Goal: Information Seeking & Learning: Learn about a topic

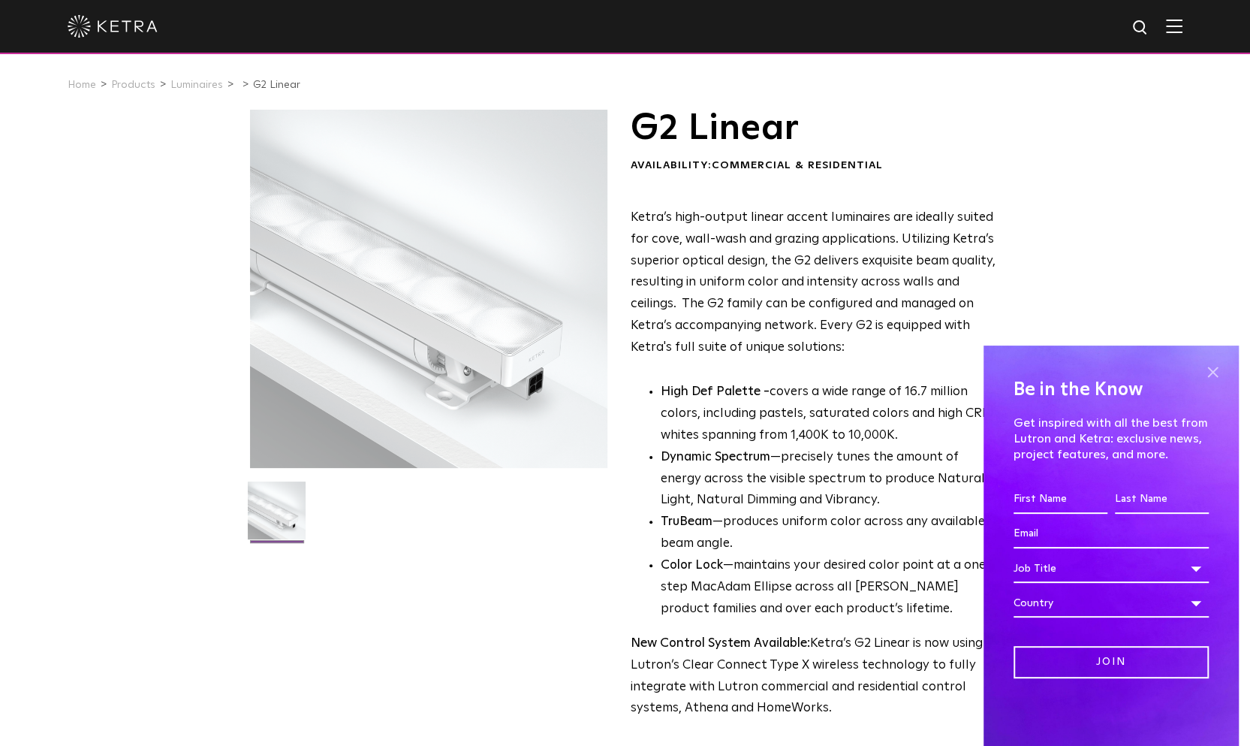
click at [1212, 372] on span at bounding box center [1212, 371] width 23 height 23
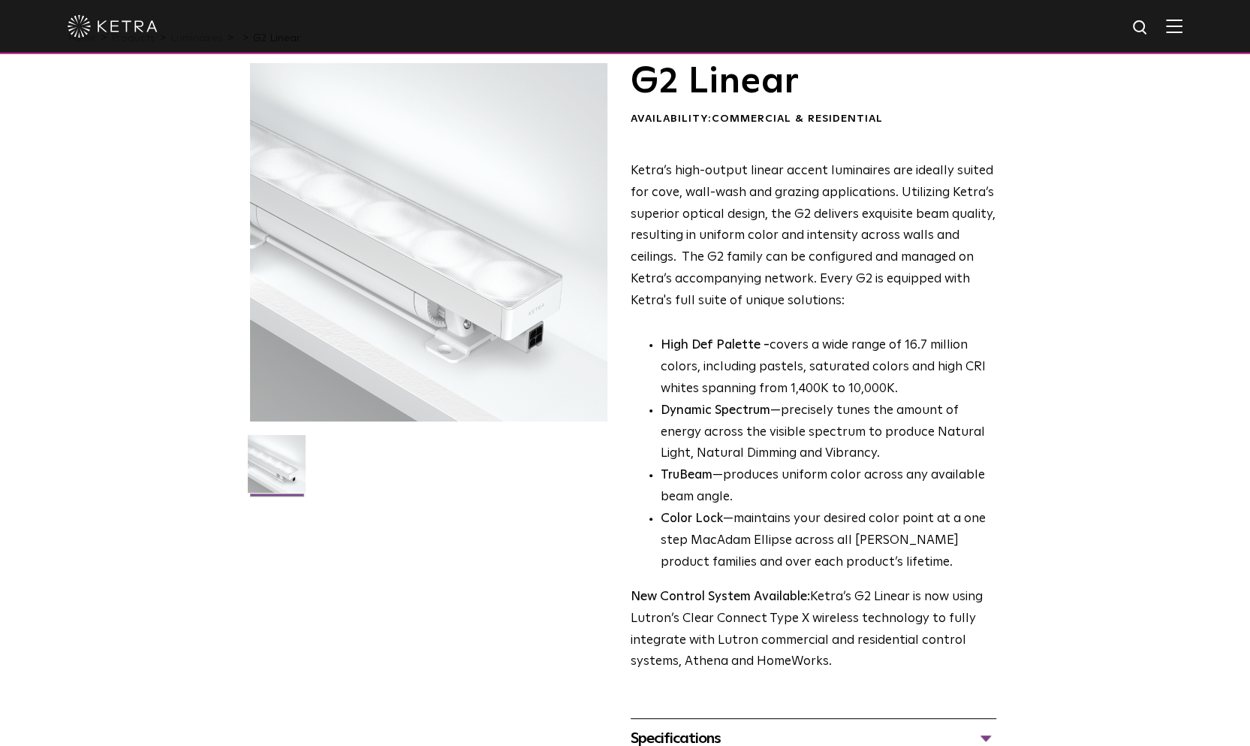
scroll to position [17, 0]
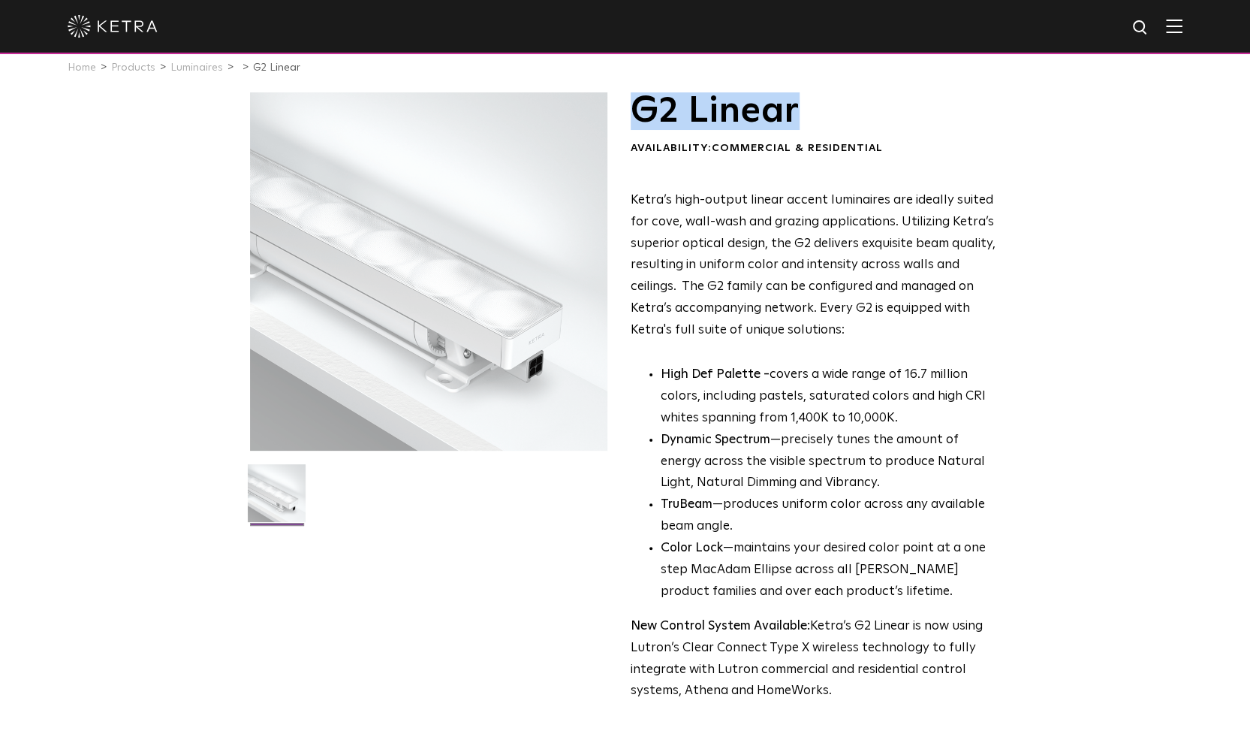
drag, startPoint x: 628, startPoint y: 116, endPoint x: 822, endPoint y: 128, distance: 194.0
click at [822, 128] on div "G2 Linear Availability: Commercial & Residential Ketra’s high-output linear acc…" at bounding box center [625, 479] width 751 height 775
copy h1 "G2 Linear"
drag, startPoint x: 893, startPoint y: 421, endPoint x: 789, endPoint y: 411, distance: 104.1
click at [789, 411] on p "High Def Palette - covers a wide range of 16.7 million colors, including pastel…" at bounding box center [829, 396] width 336 height 65
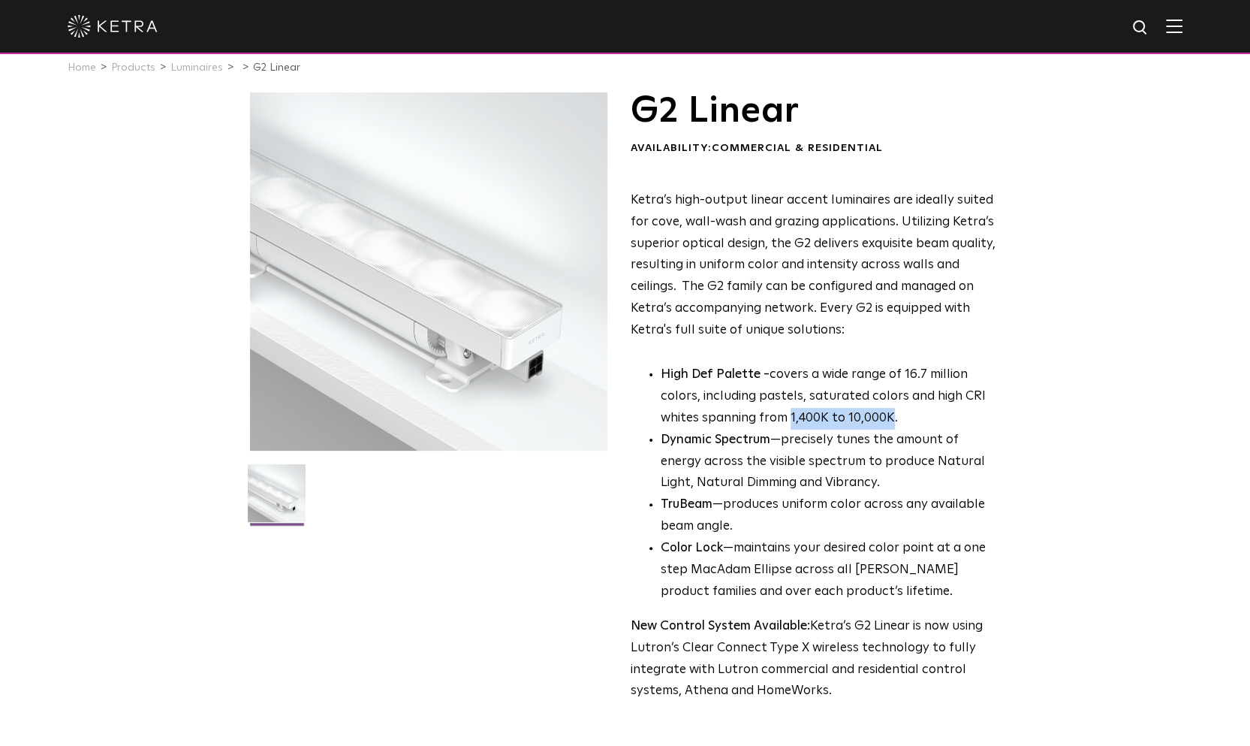
copy p "1,400K to 10,000K"
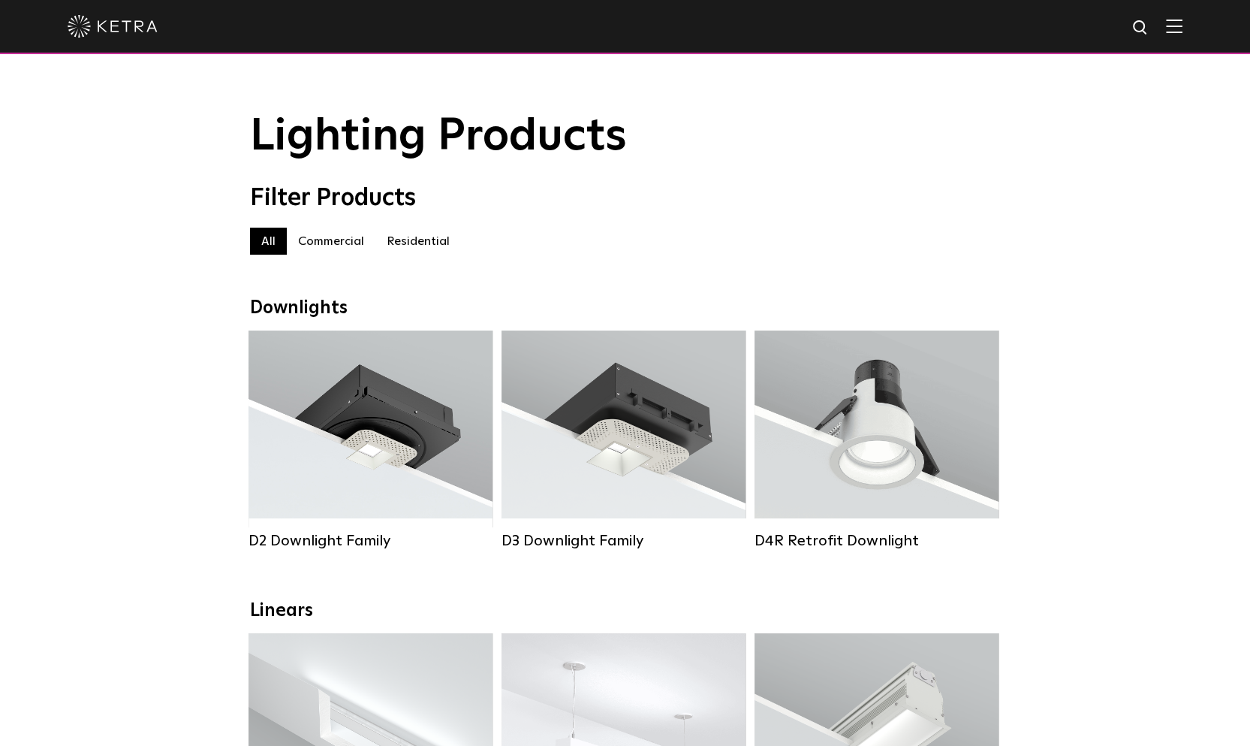
scroll to position [300, 0]
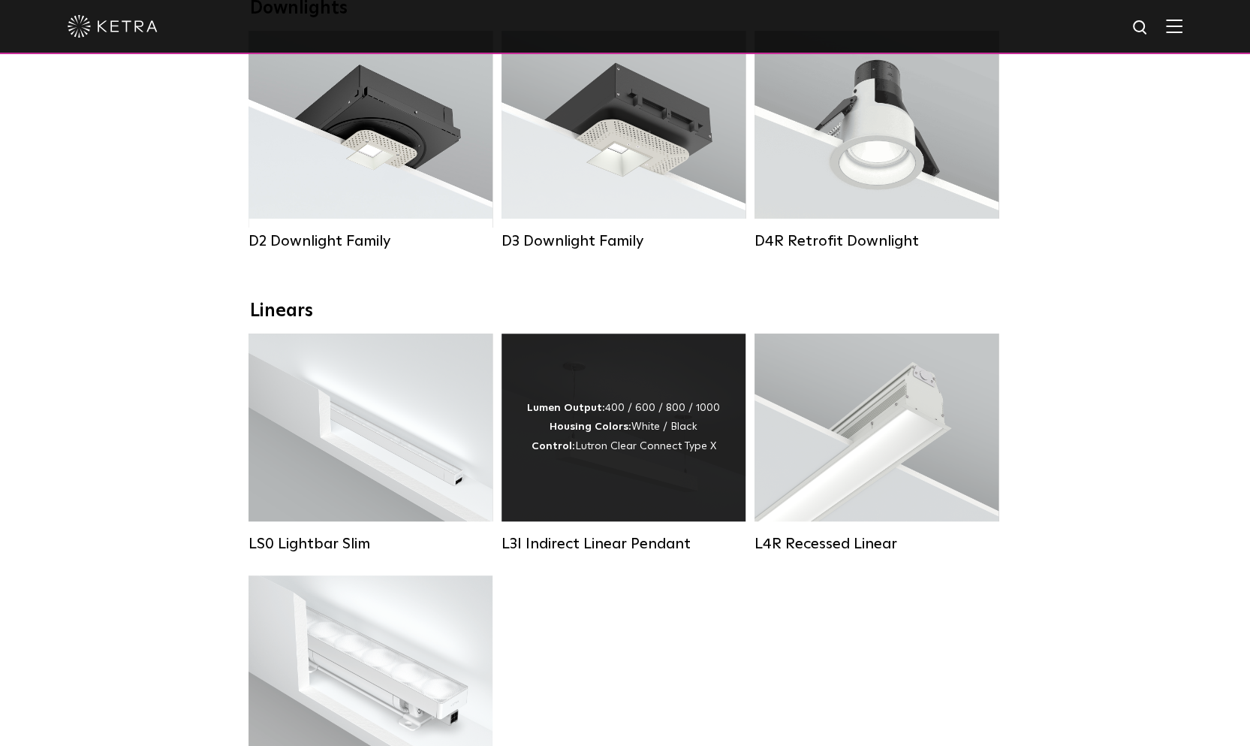
click at [622, 475] on div "Lumen Output: 400 / 600 / 800 / 1000 Housing Colors: White / Black Control: Lut…" at bounding box center [624, 427] width 244 height 188
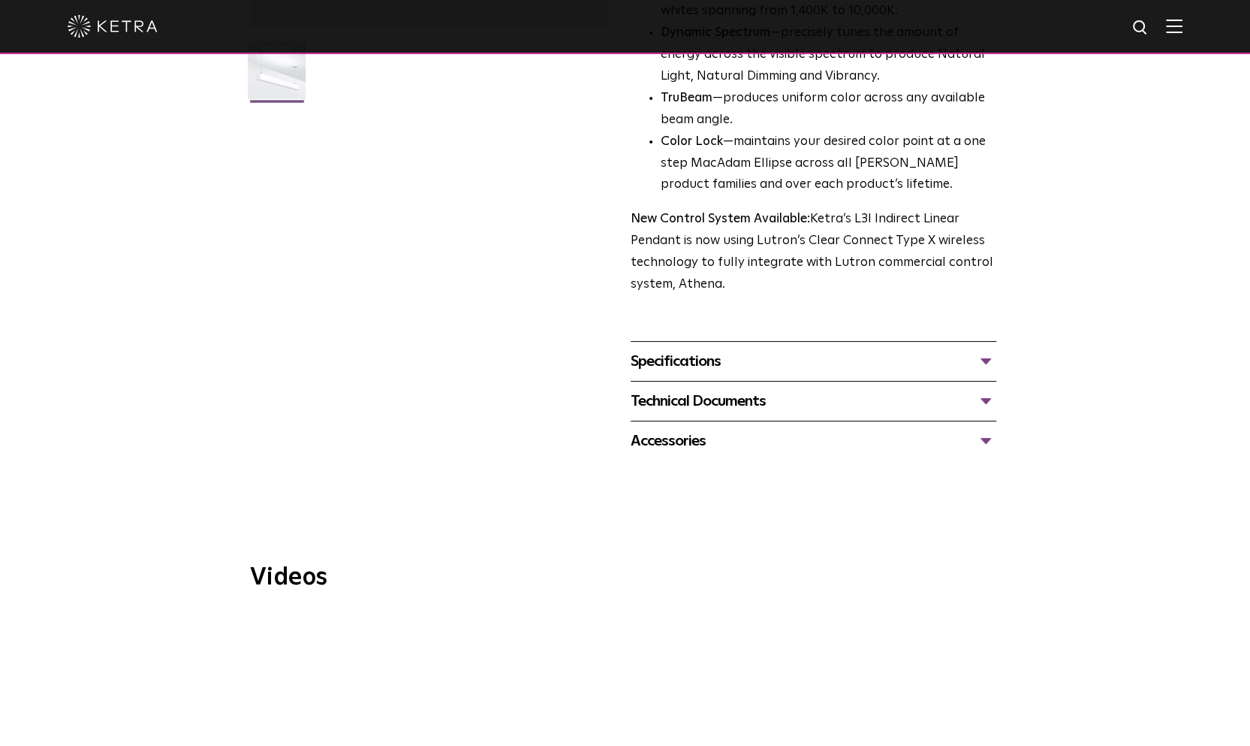
scroll to position [601, 0]
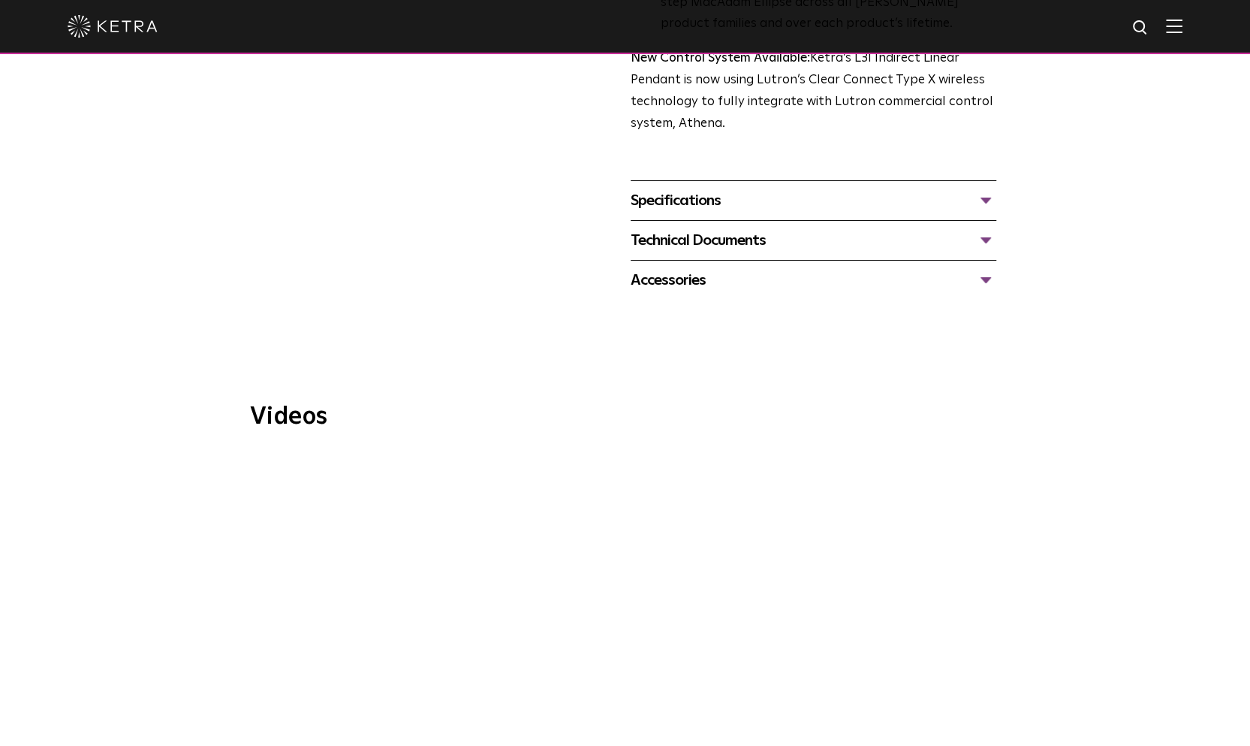
click at [640, 571] on span "WELL Certified: Delos HQ" at bounding box center [624, 625] width 505 height 342
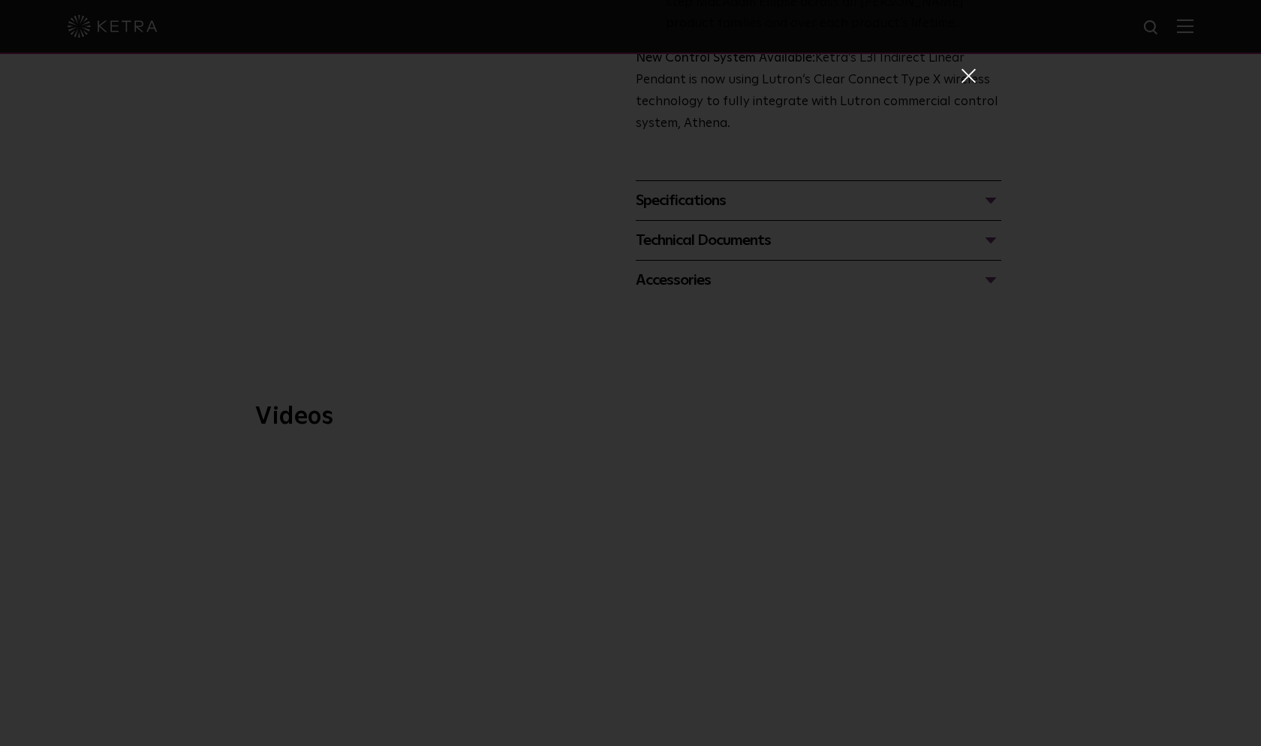
click at [960, 73] on span at bounding box center [968, 75] width 17 height 15
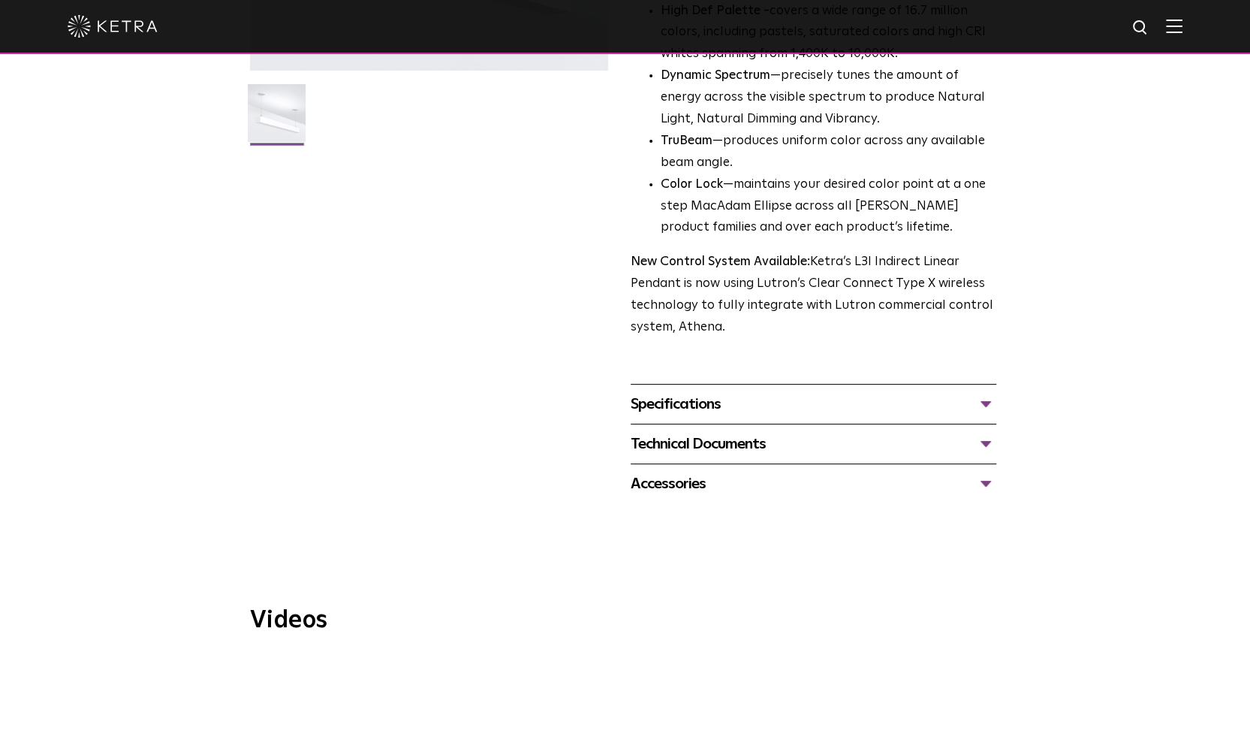
scroll to position [312, 0]
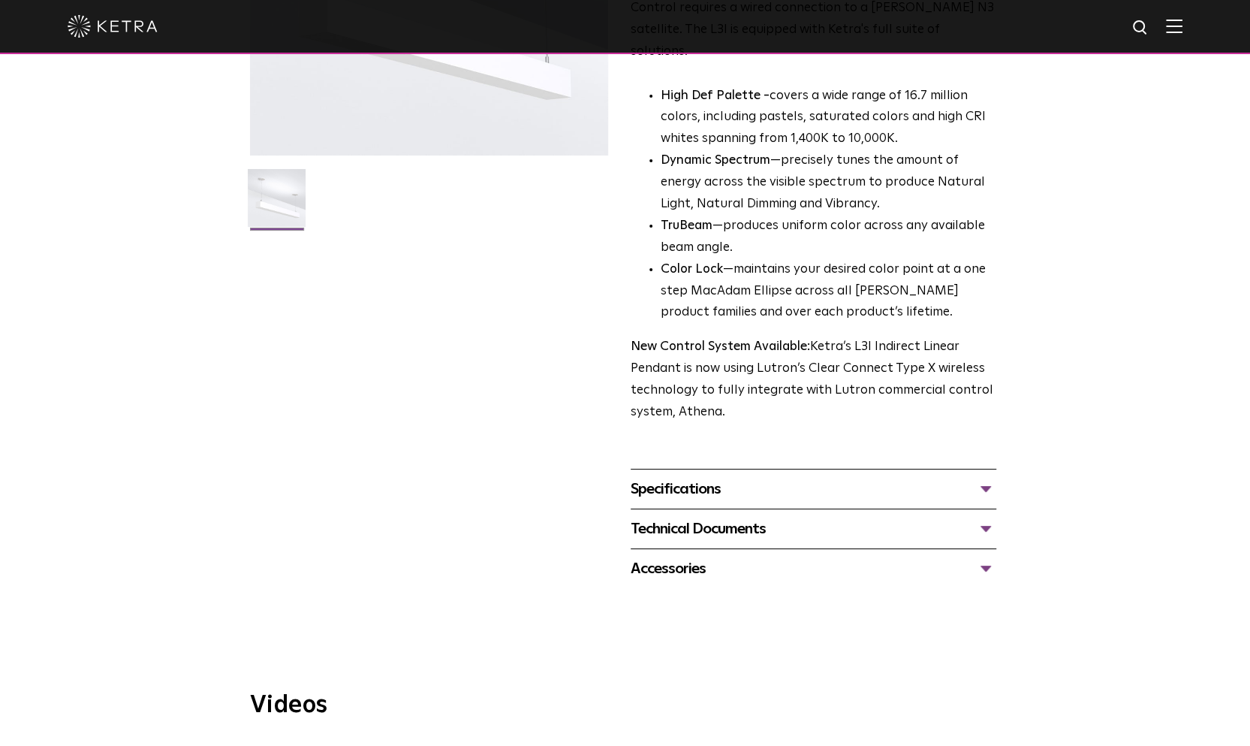
click at [683, 477] on div "Specifications" at bounding box center [814, 489] width 366 height 24
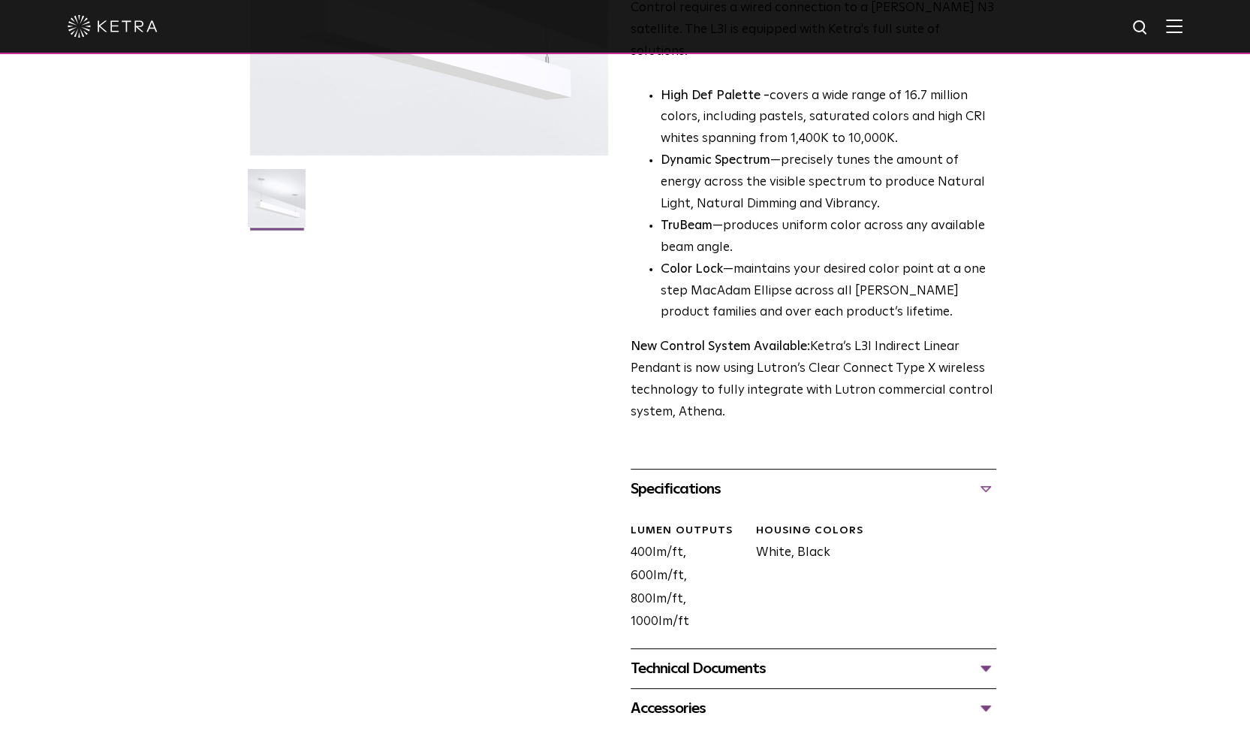
click at [722, 656] on div "Technical Documents" at bounding box center [814, 668] width 366 height 24
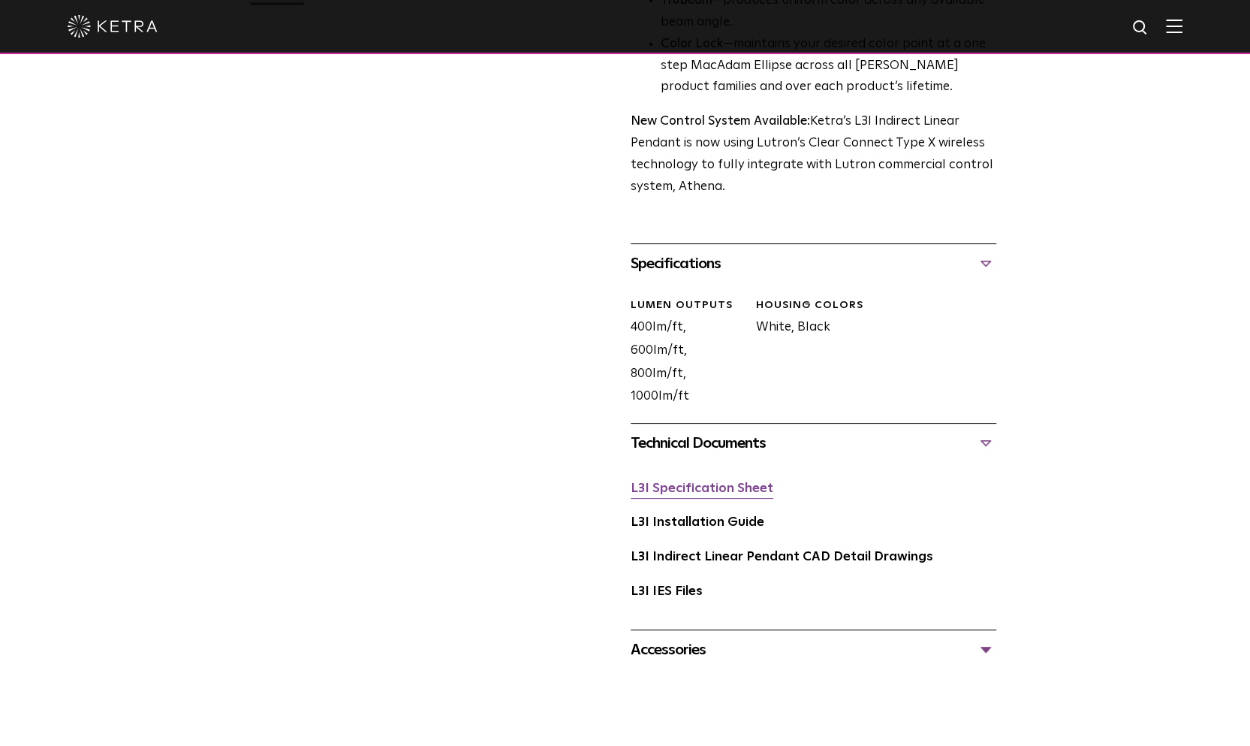
click at [737, 482] on link "L3I Specification Sheet" at bounding box center [702, 488] width 143 height 13
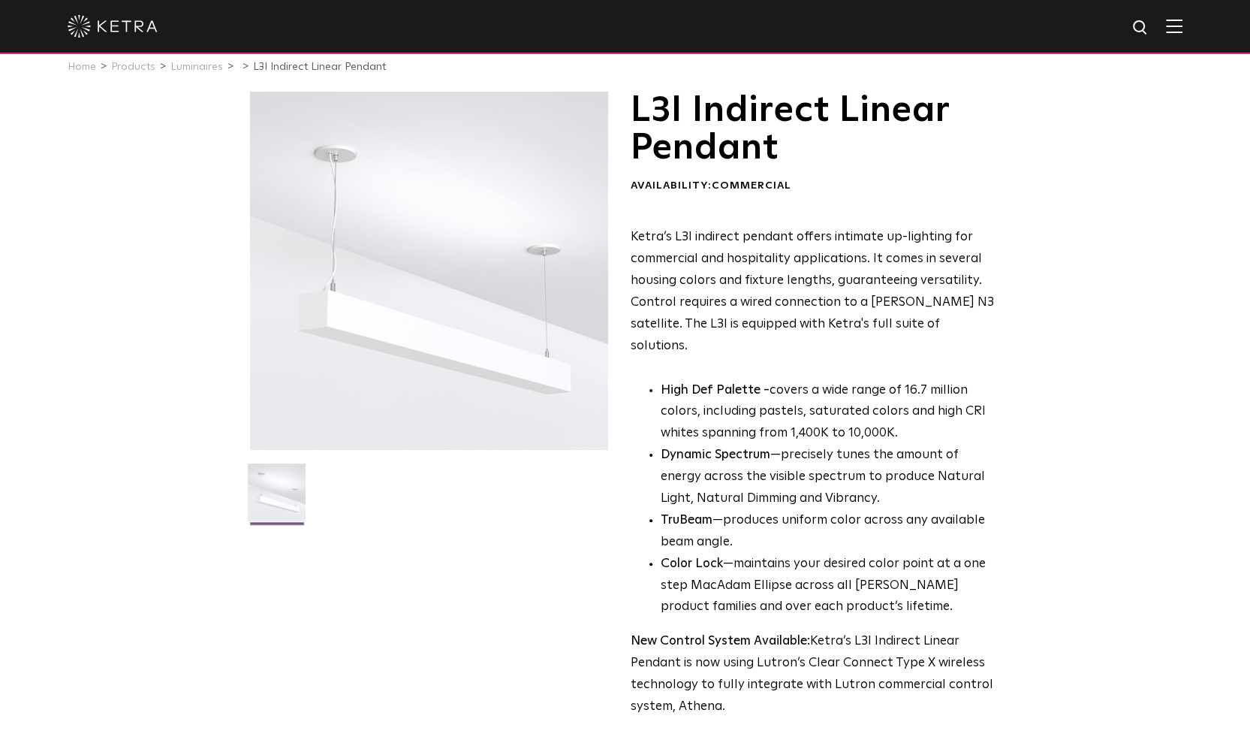
scroll to position [0, 0]
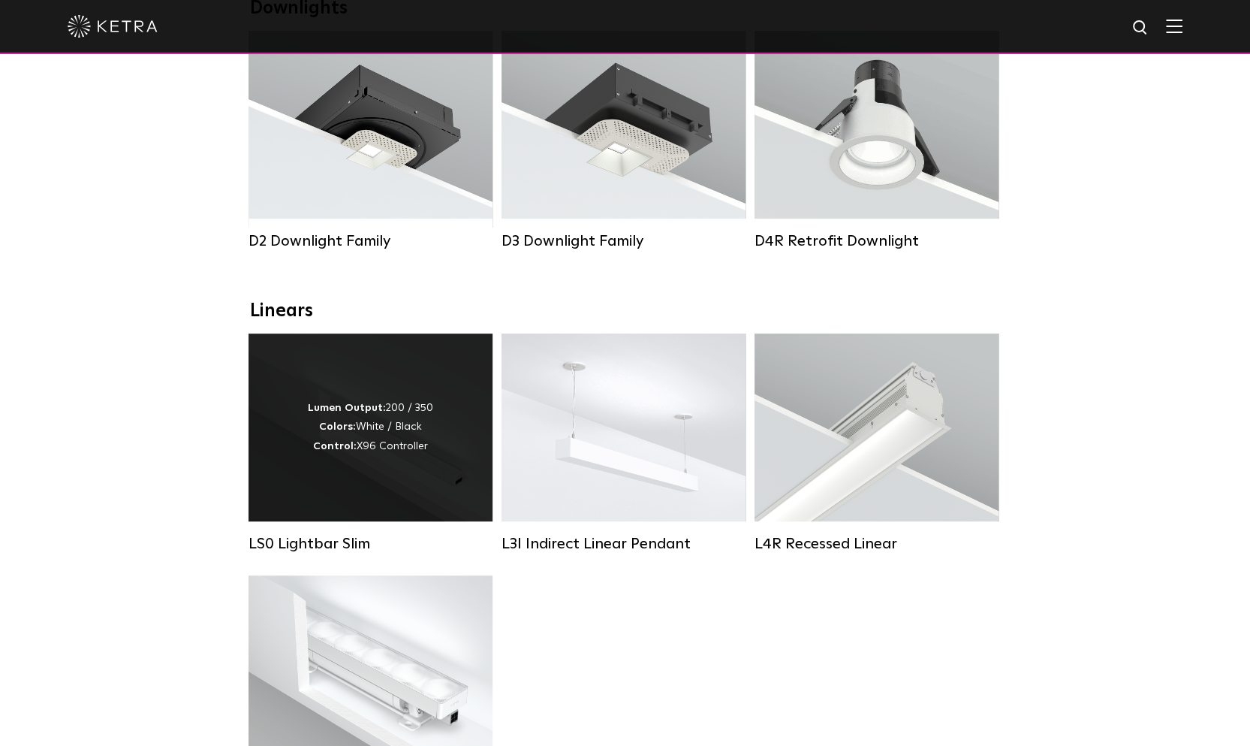
click at [393, 470] on div "Lumen Output: 200 / 350 Colors: White / Black Control: X96 Controller" at bounding box center [371, 427] width 244 height 188
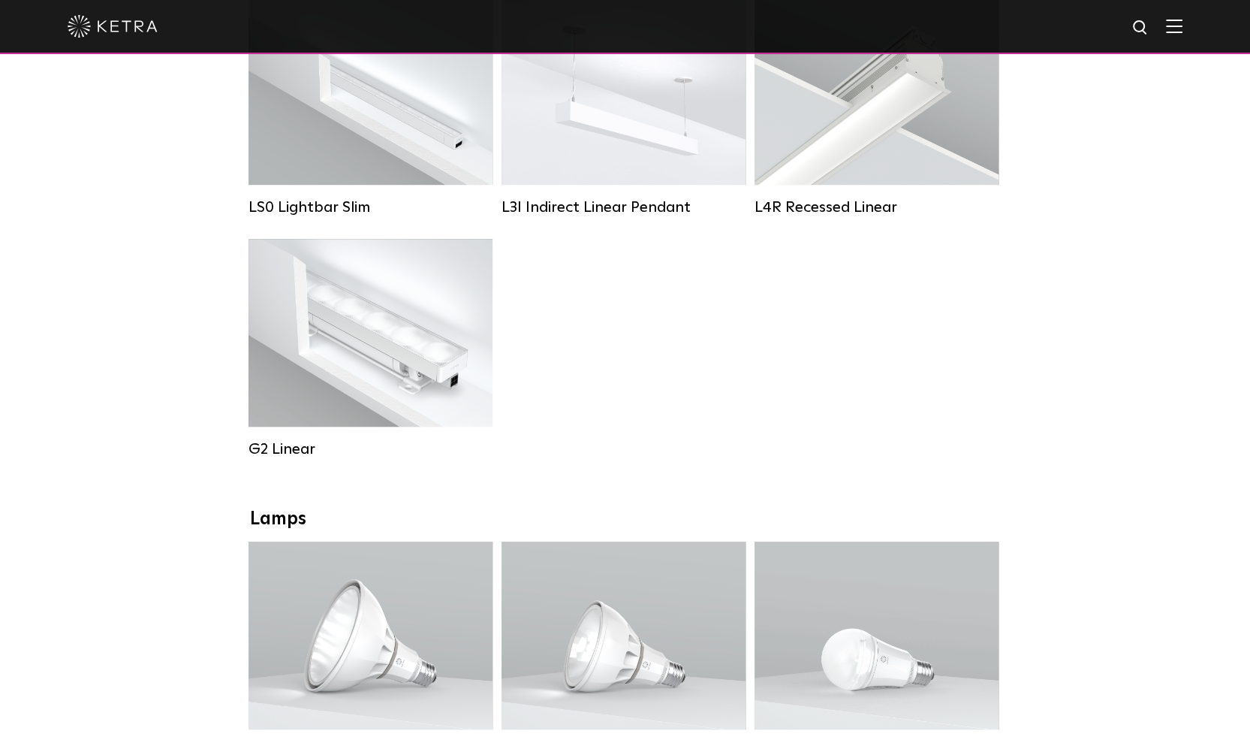
scroll to position [526, 0]
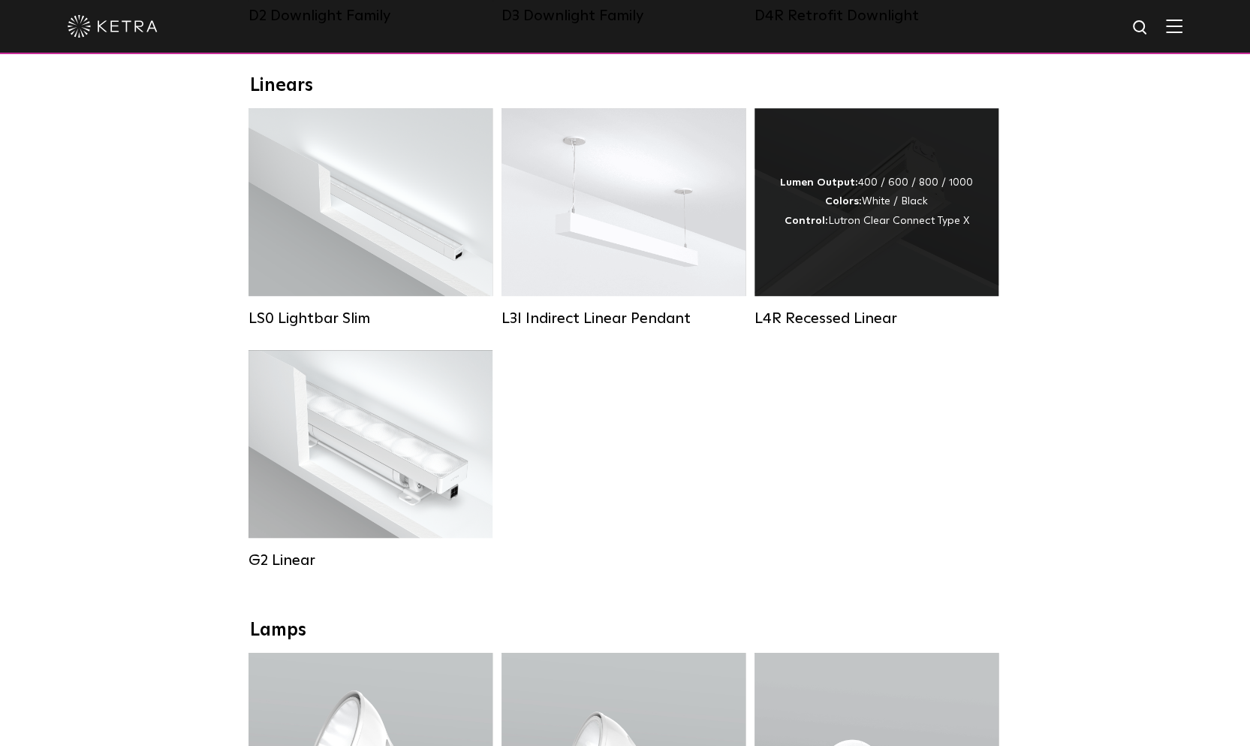
click at [926, 203] on div "Lumen Output: 400 / 600 / 800 / 1000 Colors: White / Black Control: Lutron Clea…" at bounding box center [876, 201] width 193 height 57
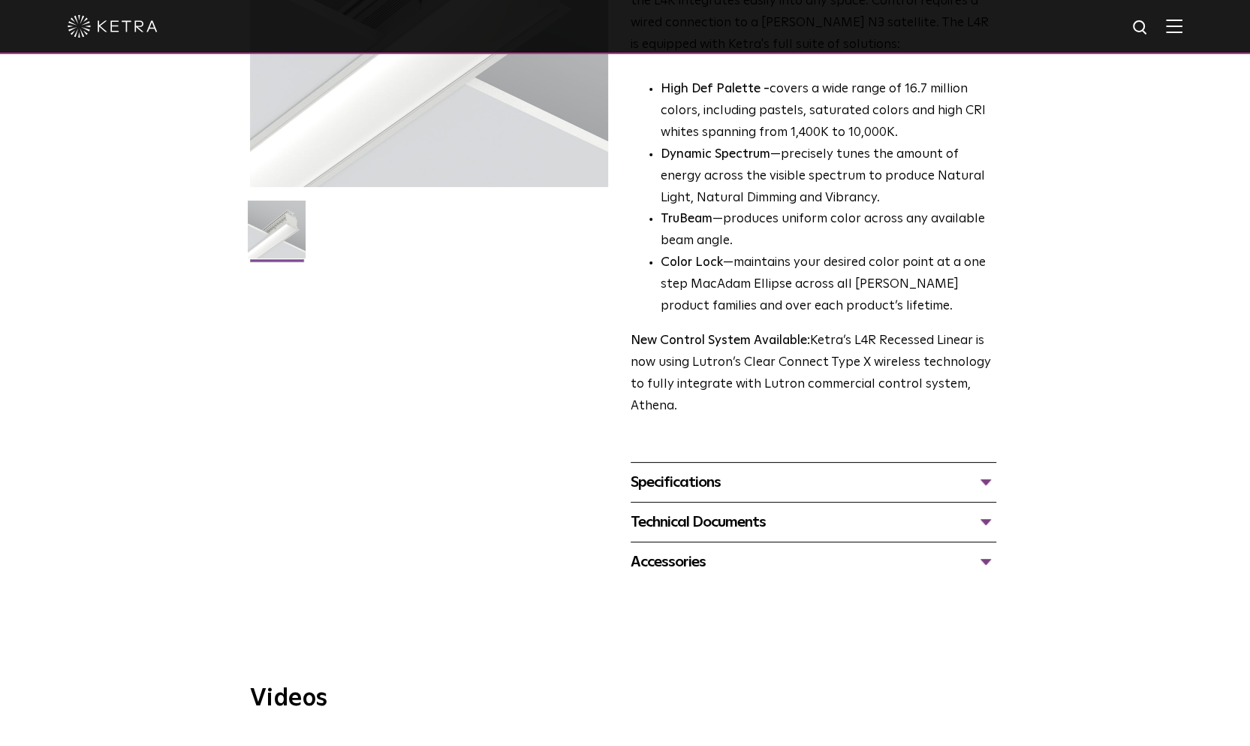
scroll to position [450, 0]
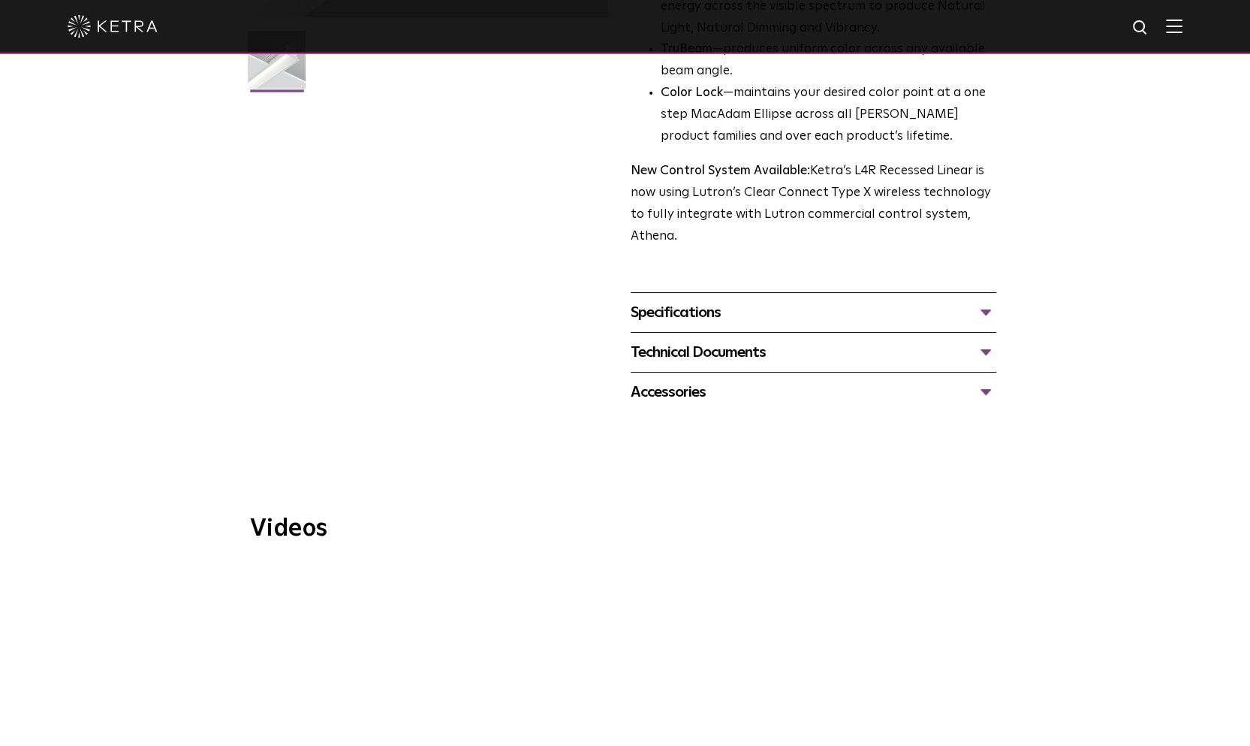
click at [752, 340] on div "Technical Documents" at bounding box center [814, 352] width 366 height 24
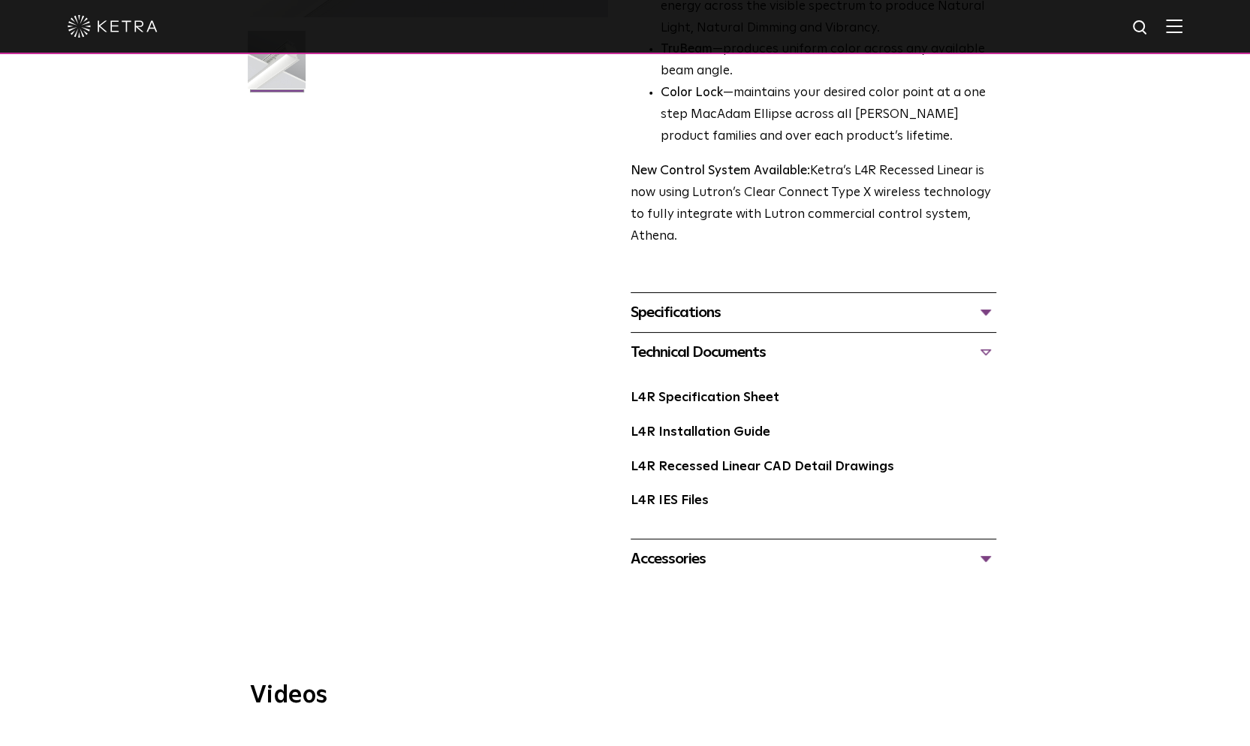
click at [752, 318] on div "Specifications" at bounding box center [814, 312] width 366 height 24
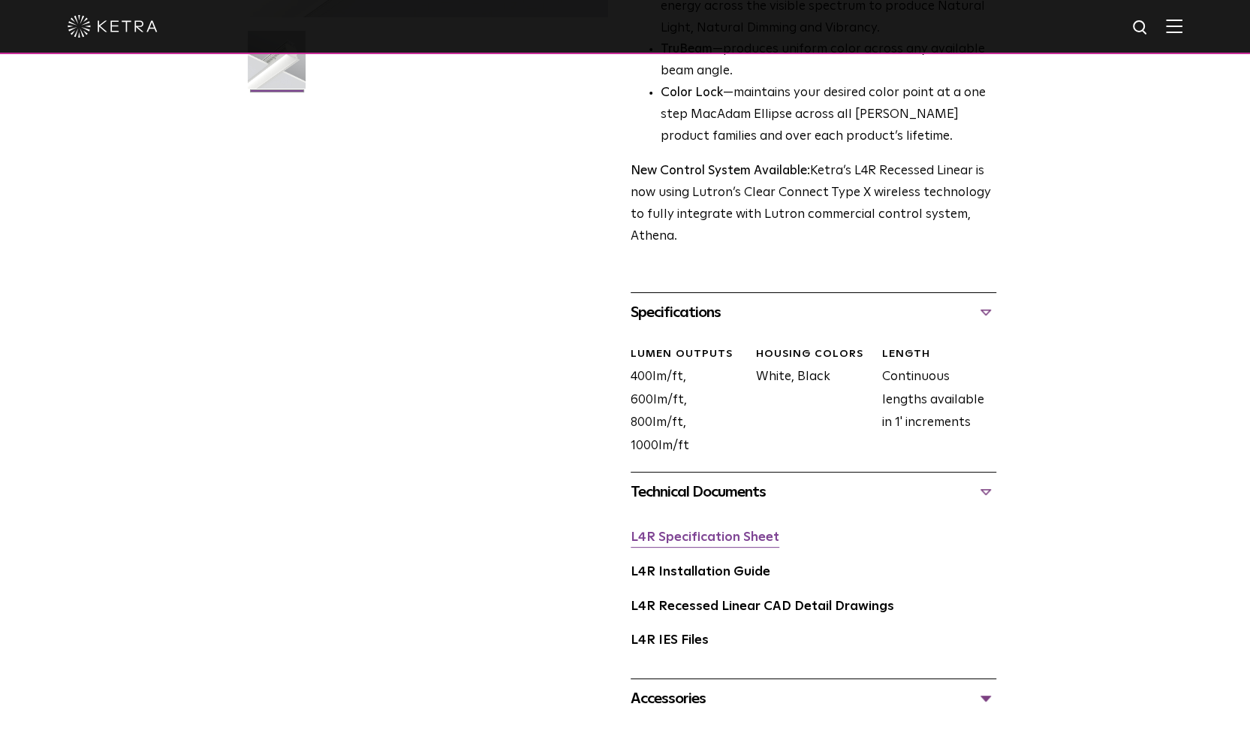
click at [737, 535] on link "L4R Specification Sheet" at bounding box center [705, 537] width 149 height 13
